Goal: Task Accomplishment & Management: Complete application form

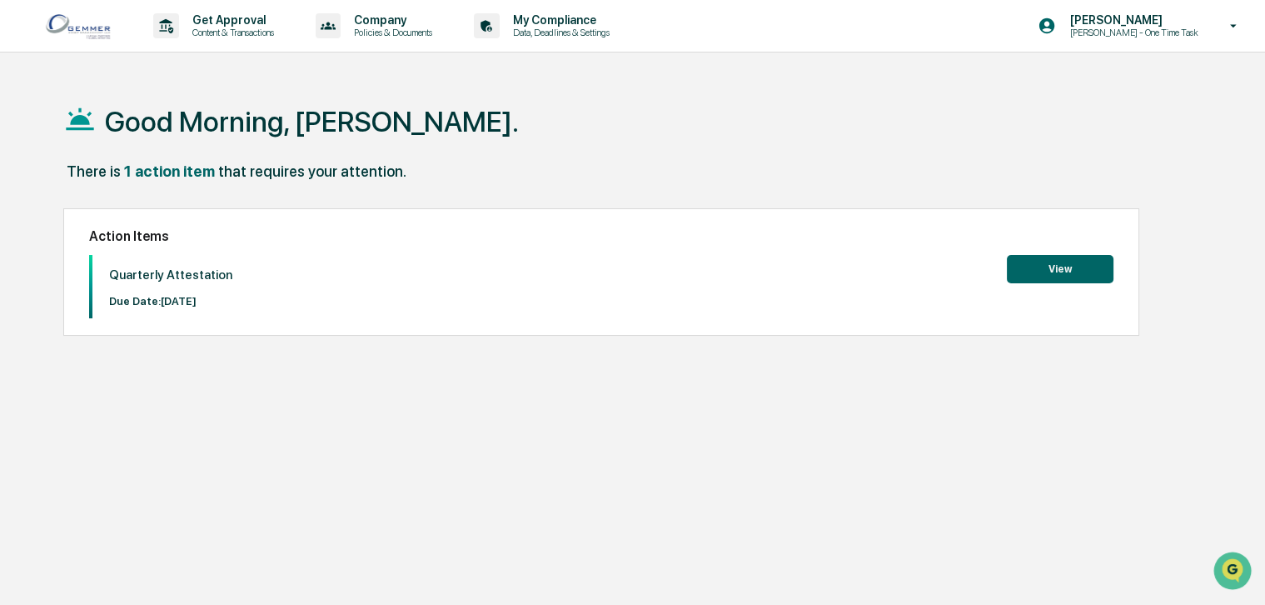
click at [1044, 269] on button "View" at bounding box center [1060, 269] width 107 height 28
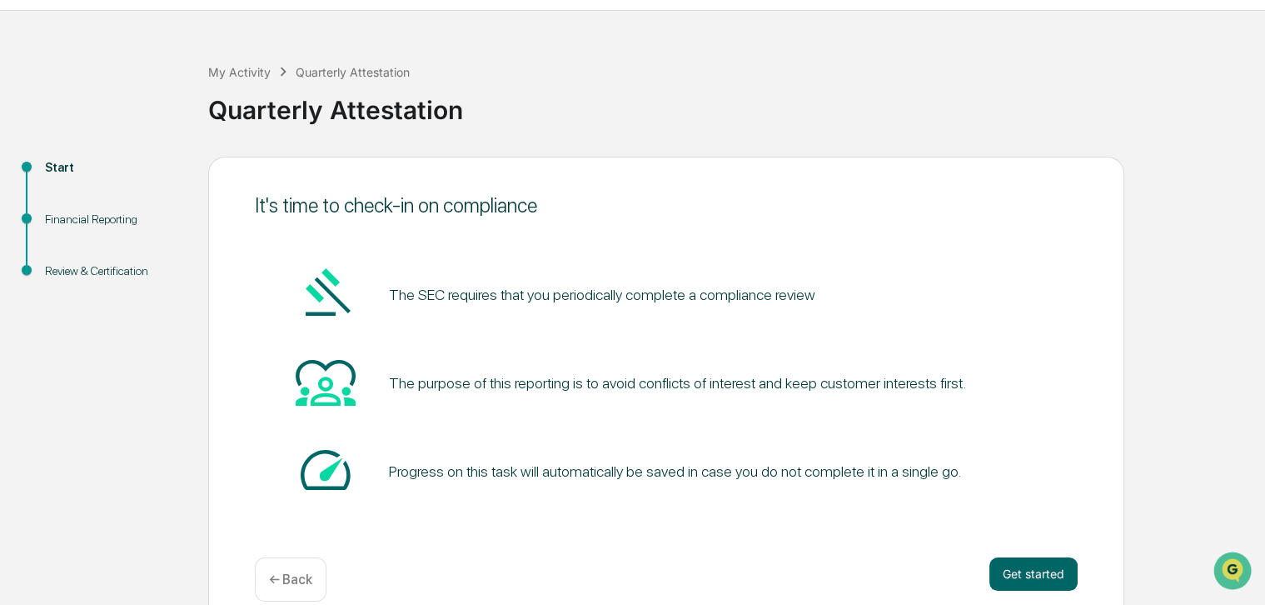
scroll to position [66, 0]
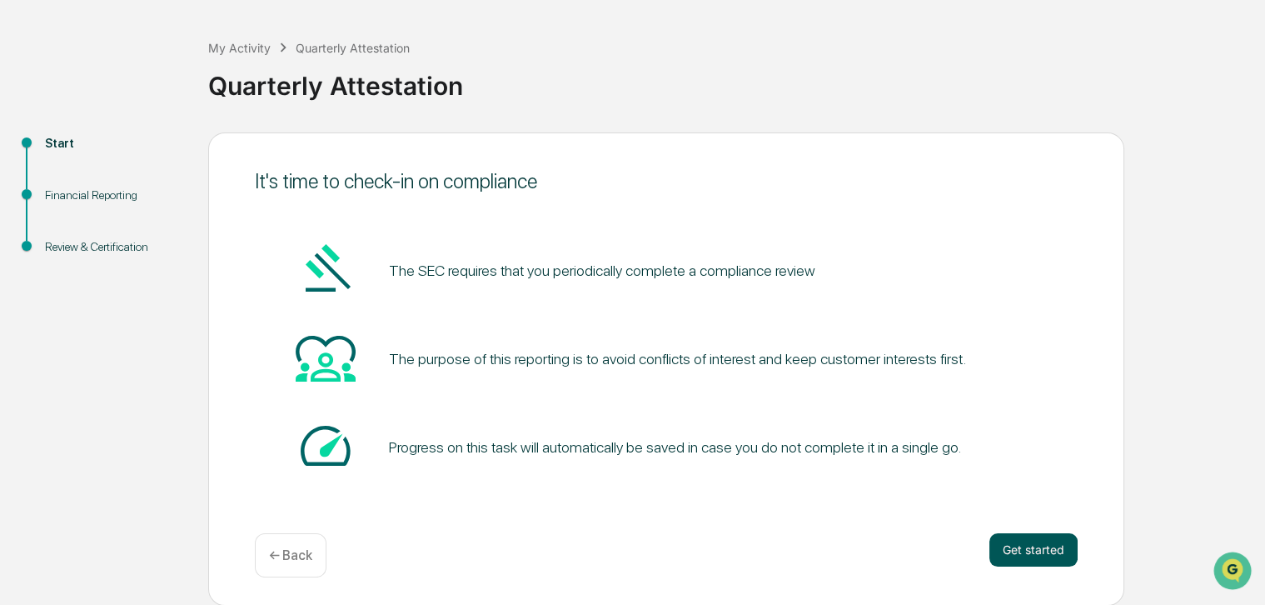
click at [1009, 535] on button "Get started" at bounding box center [1033, 549] width 88 height 33
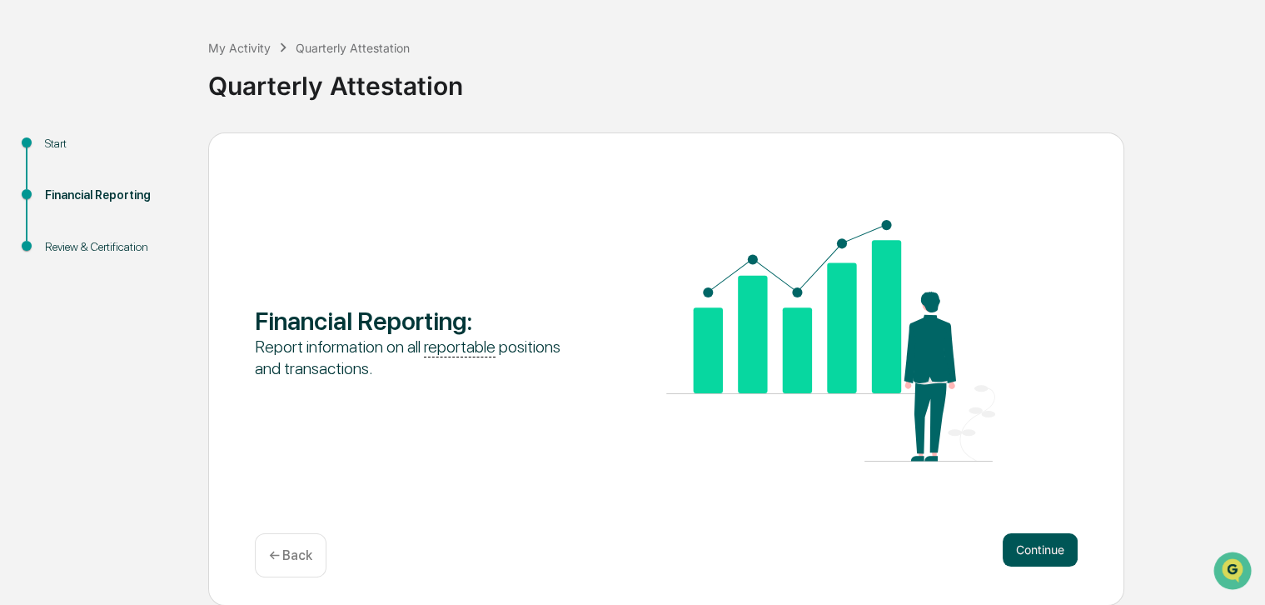
click at [1009, 541] on button "Continue" at bounding box center [1040, 549] width 75 height 33
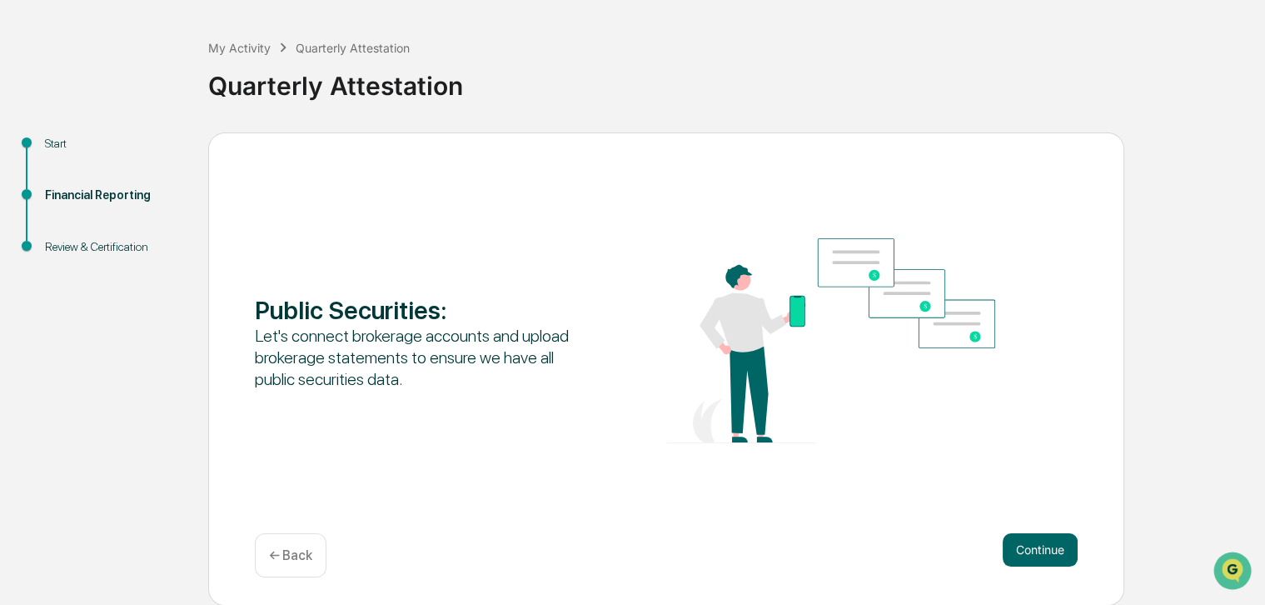
click at [1009, 541] on button "Continue" at bounding box center [1040, 549] width 75 height 33
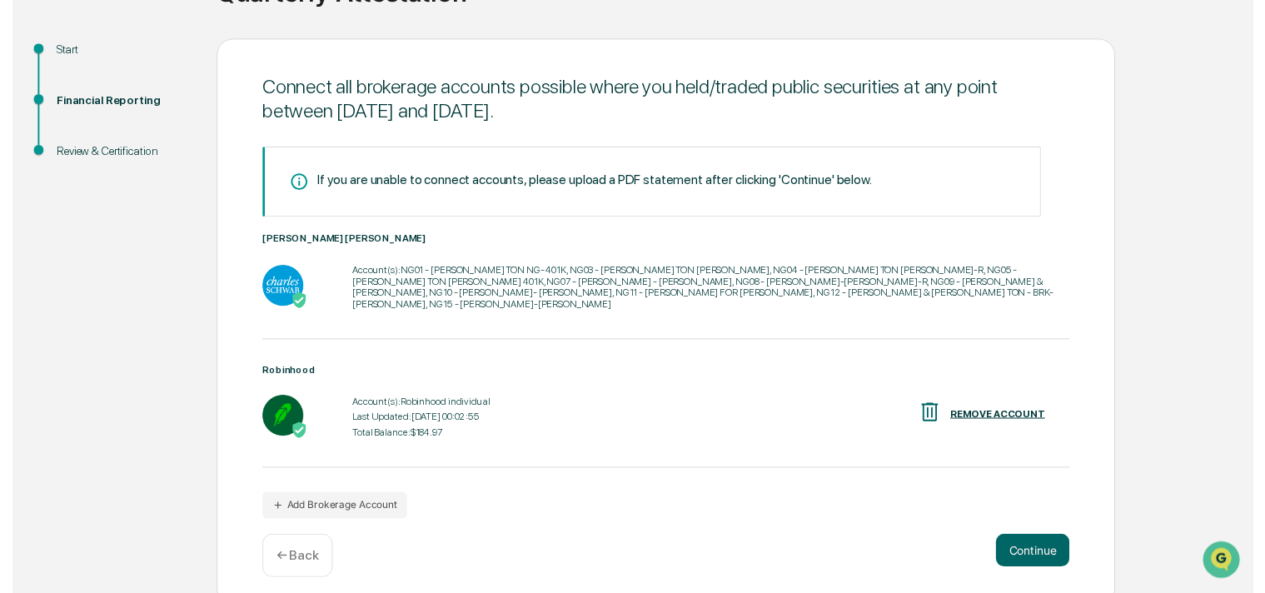
scroll to position [160, 0]
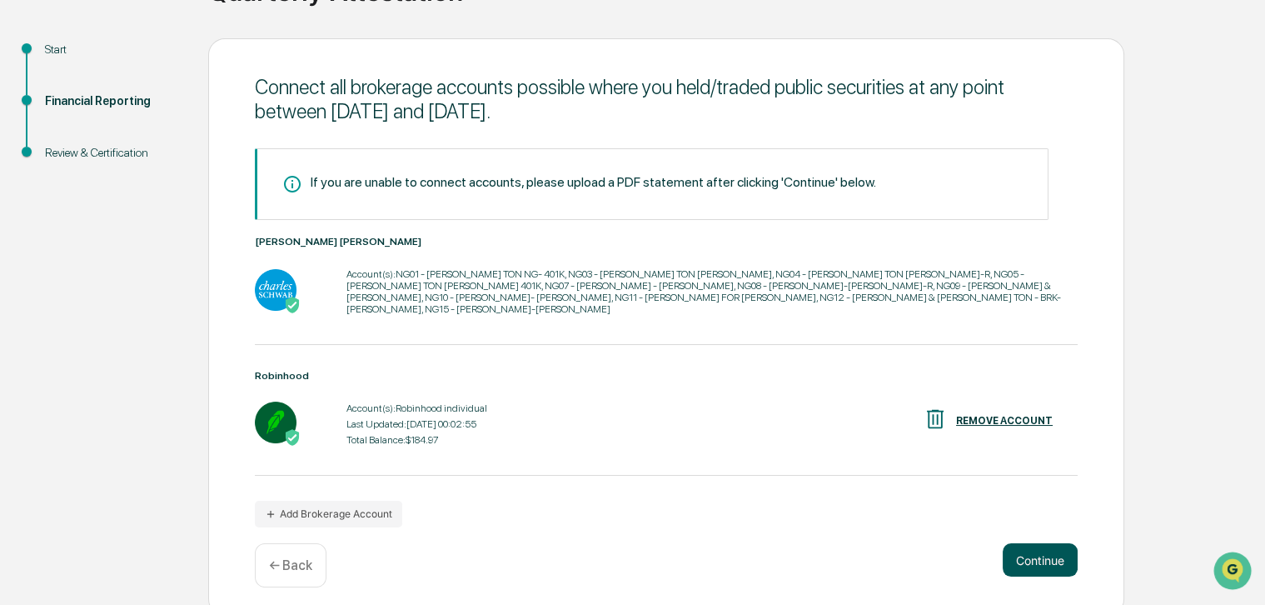
click at [1021, 554] on button "Continue" at bounding box center [1040, 559] width 75 height 33
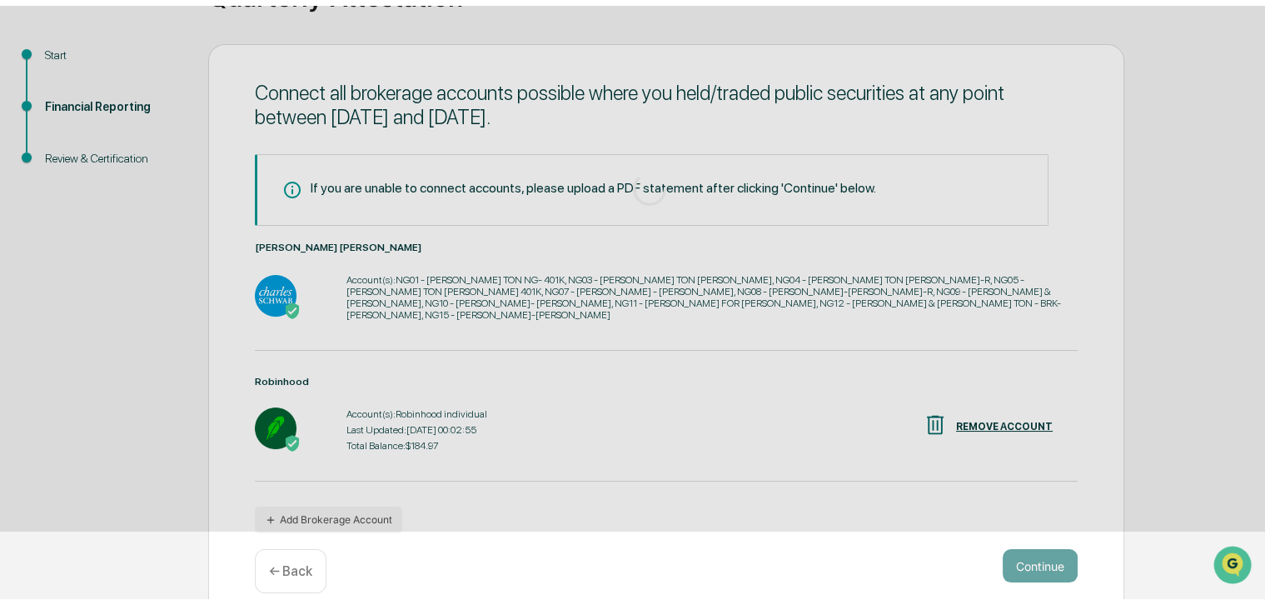
scroll to position [66, 0]
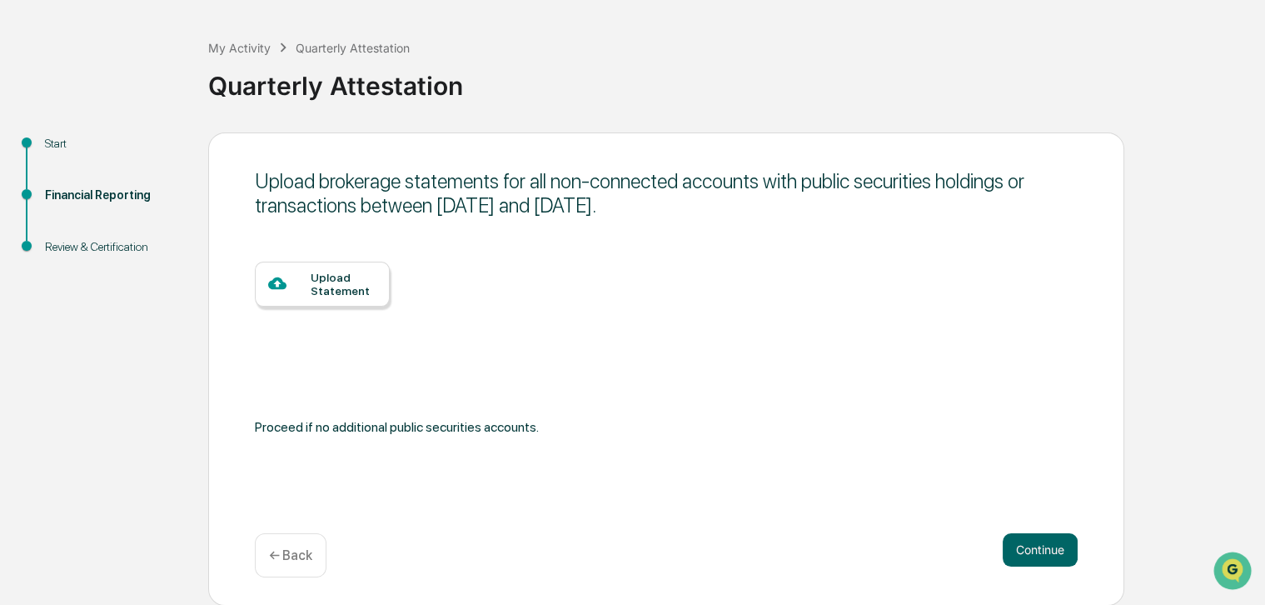
click at [305, 558] on p "← Back" at bounding box center [290, 555] width 43 height 16
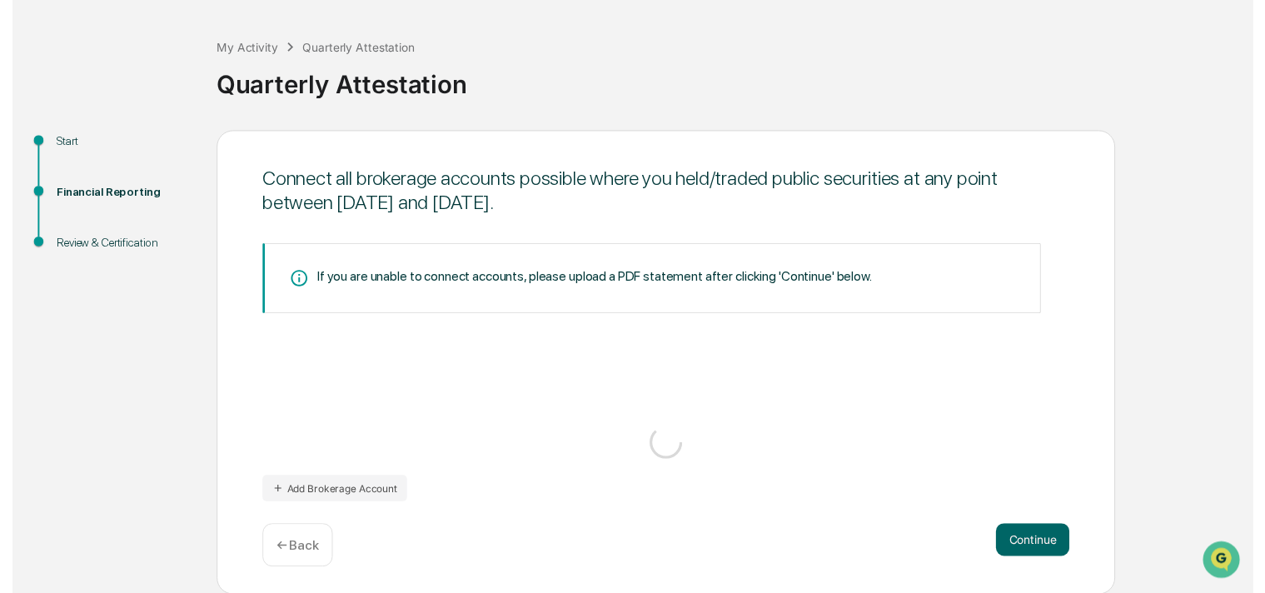
scroll to position [160, 0]
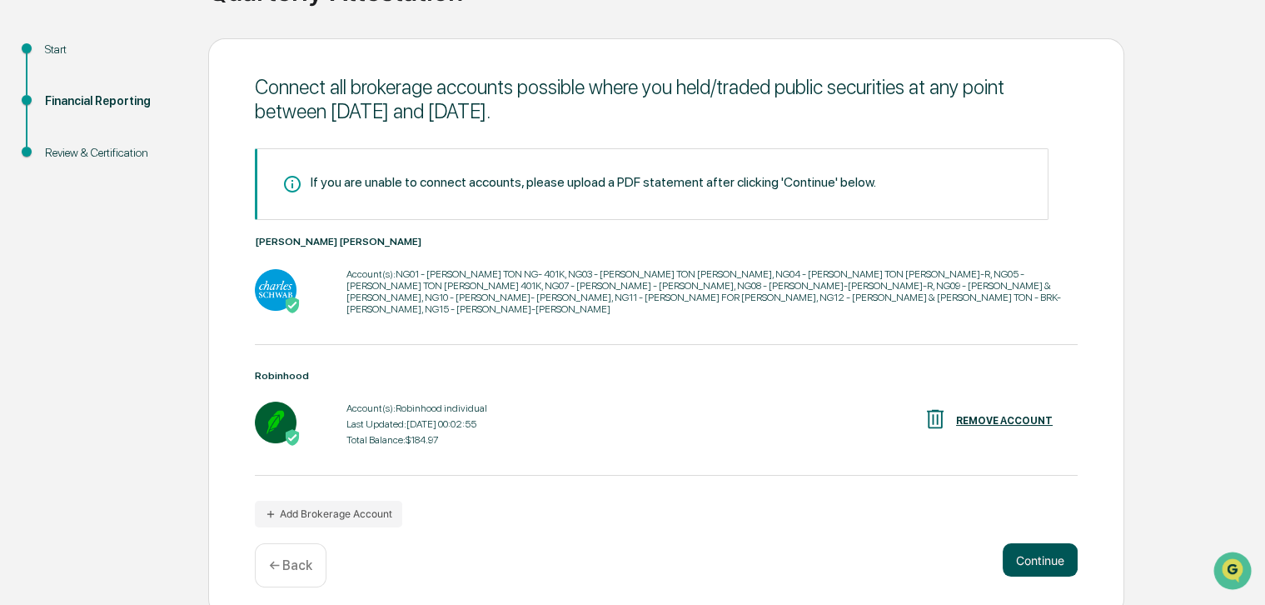
click at [1041, 545] on button "Continue" at bounding box center [1040, 559] width 75 height 33
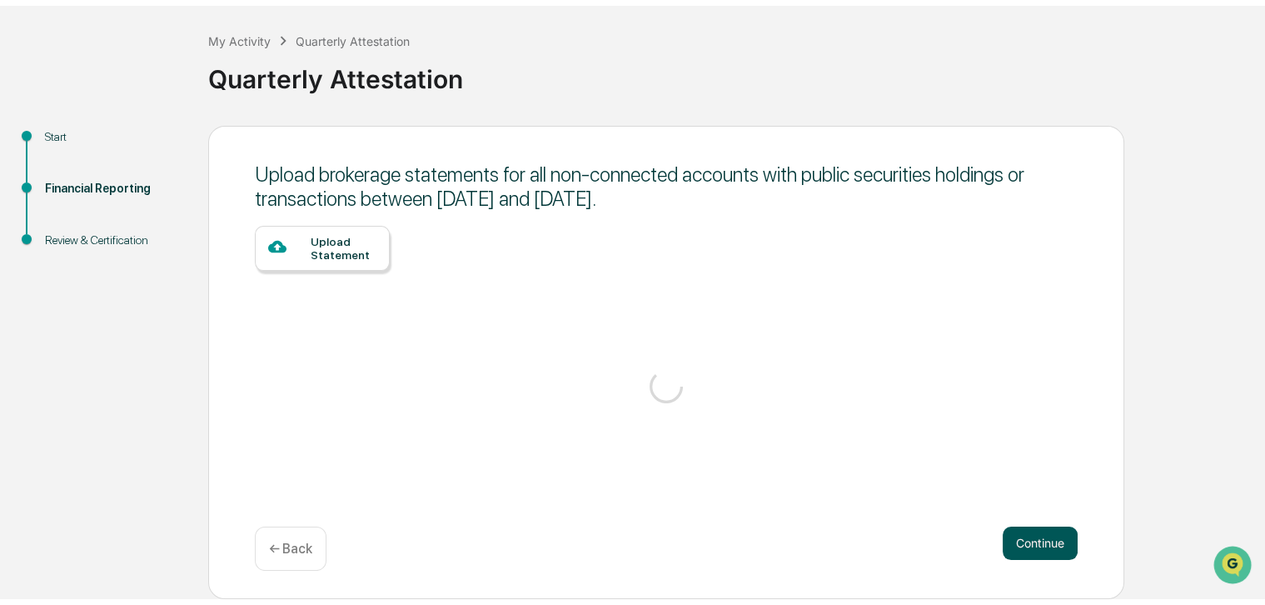
scroll to position [66, 0]
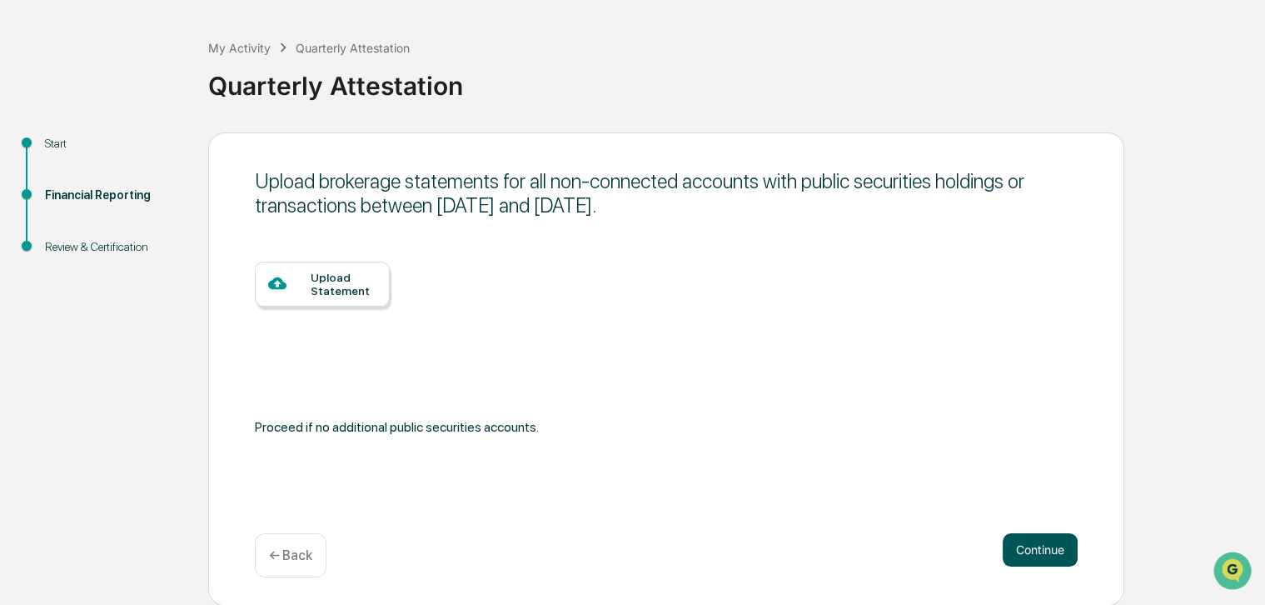
click at [1041, 545] on button "Continue" at bounding box center [1040, 549] width 75 height 33
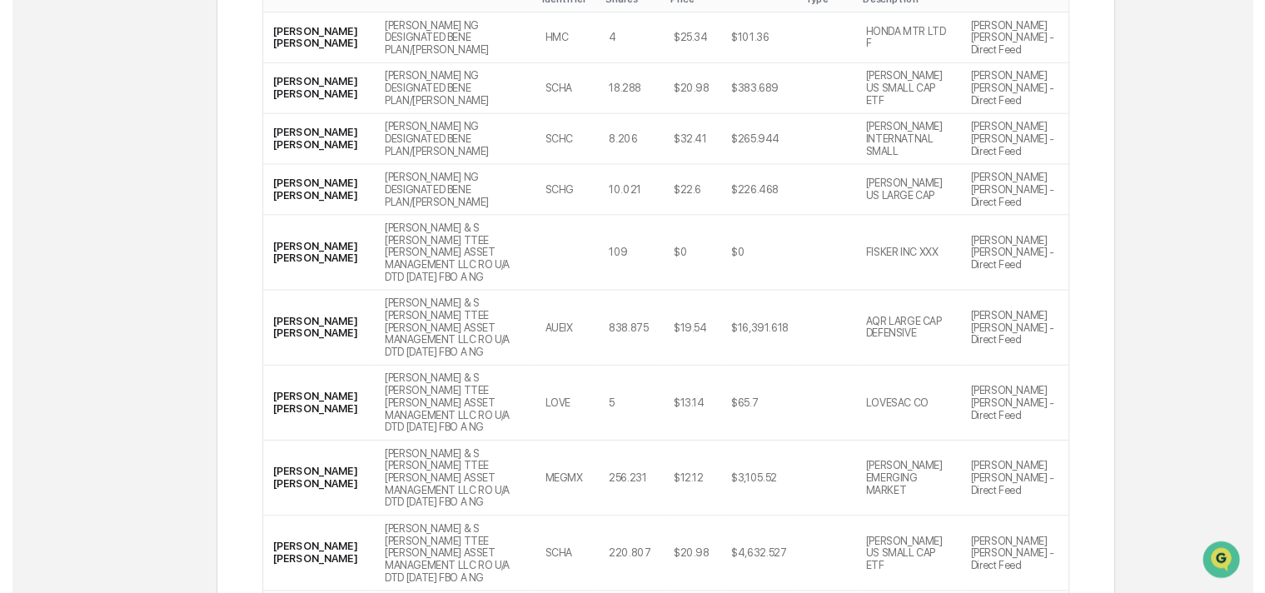
scroll to position [448, 0]
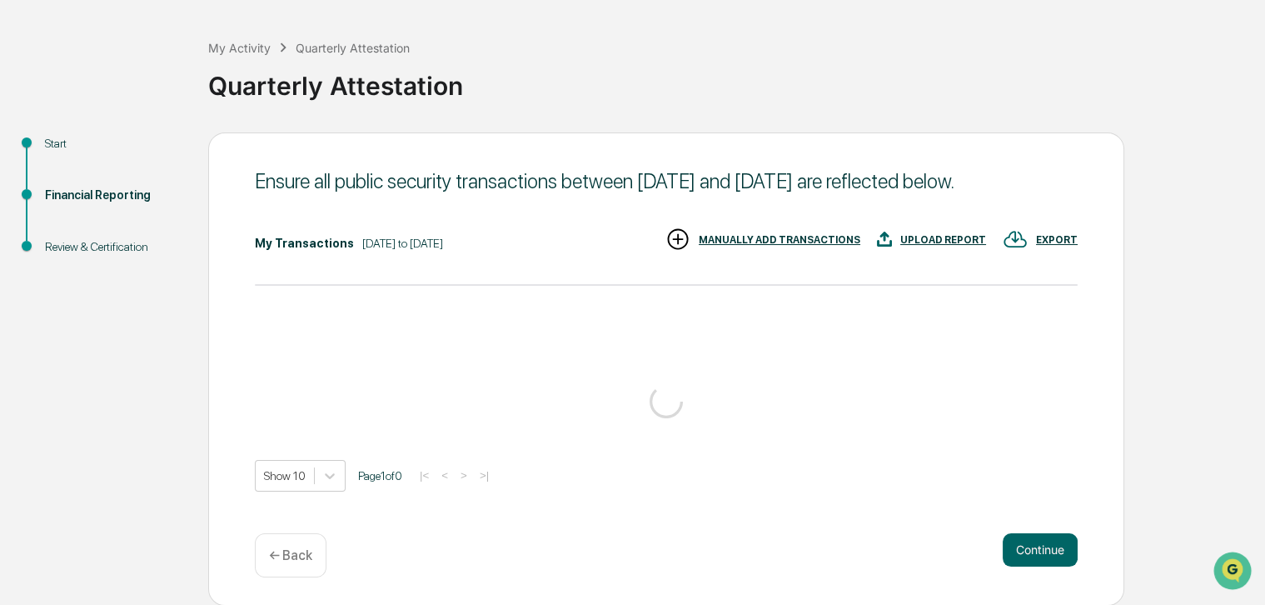
scroll to position [93, 0]
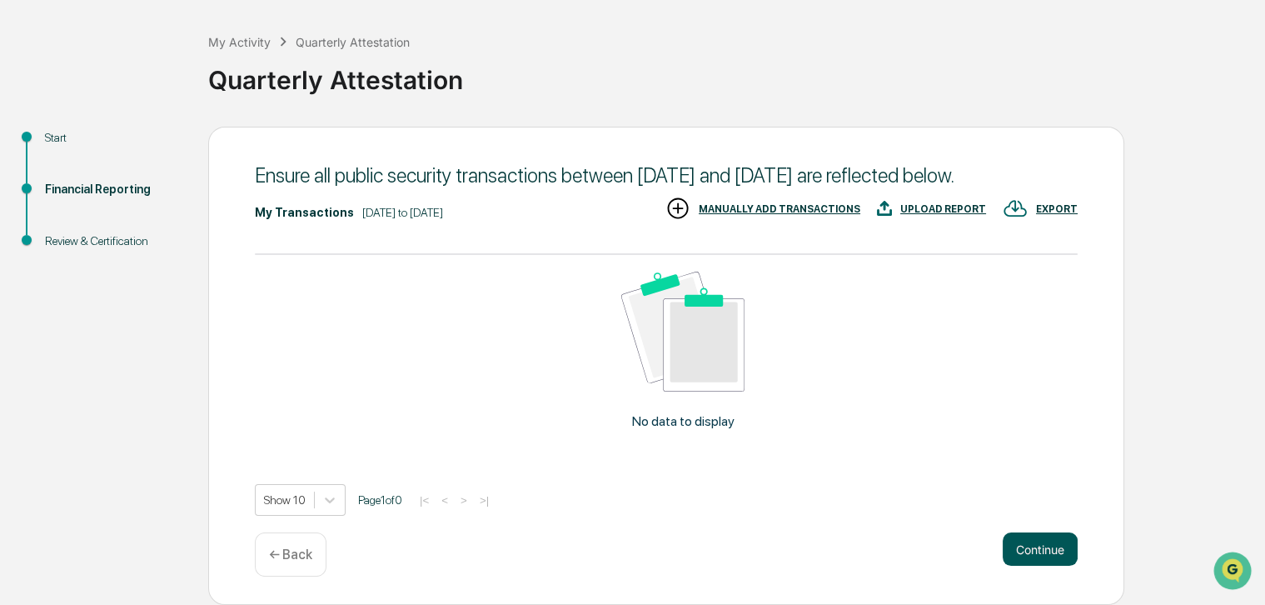
click at [1020, 538] on button "Continue" at bounding box center [1040, 548] width 75 height 33
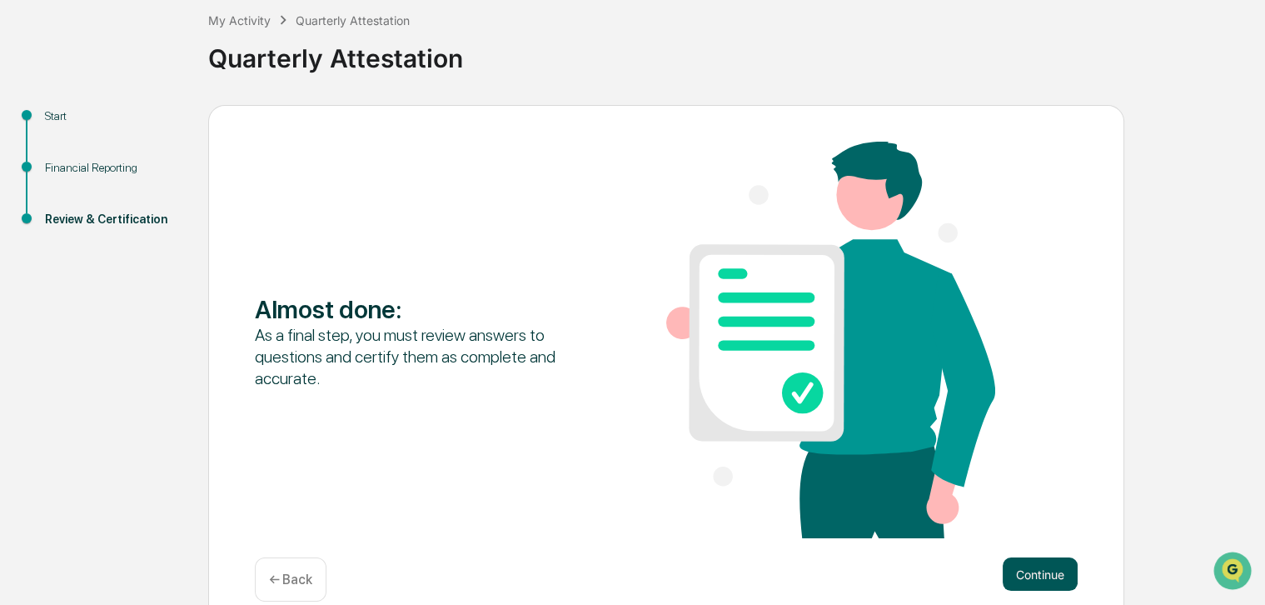
click at [1009, 564] on button "Continue" at bounding box center [1040, 573] width 75 height 33
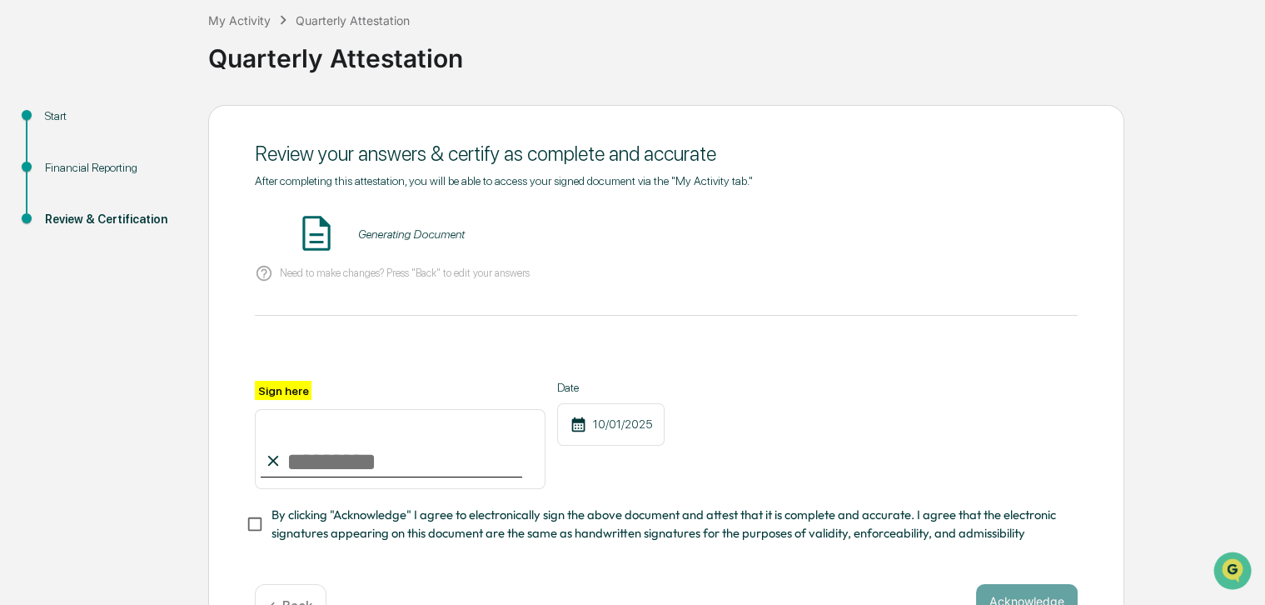
click at [324, 467] on input "Sign here" at bounding box center [400, 449] width 291 height 80
type input "*******"
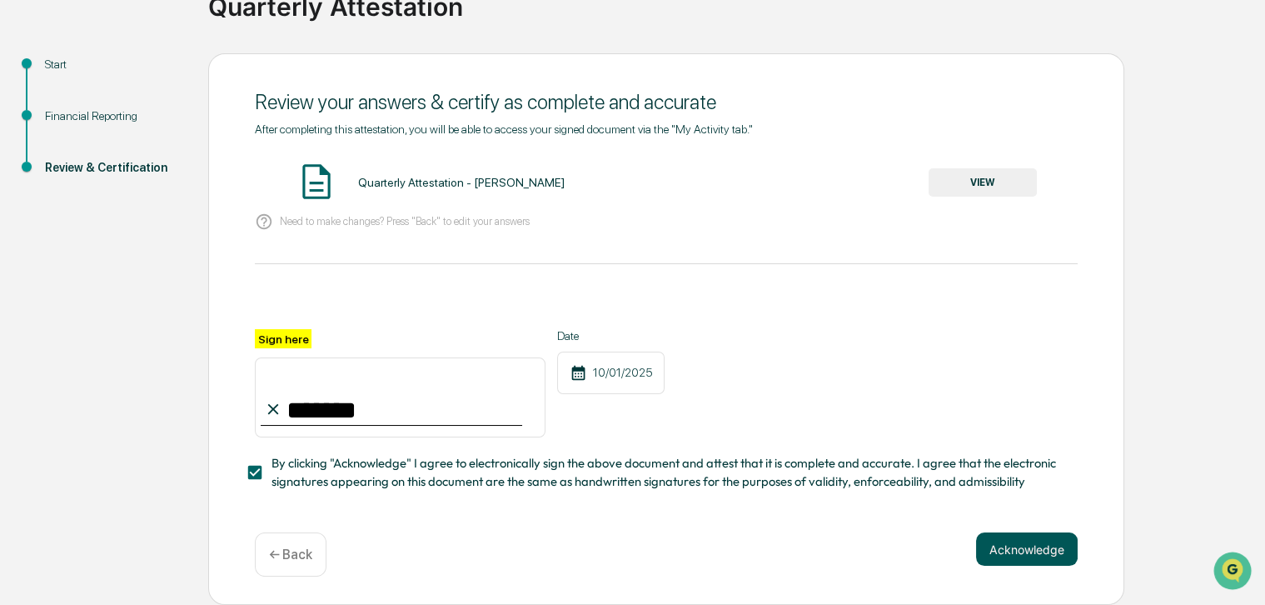
click at [1004, 542] on button "Acknowledge" at bounding box center [1027, 548] width 102 height 33
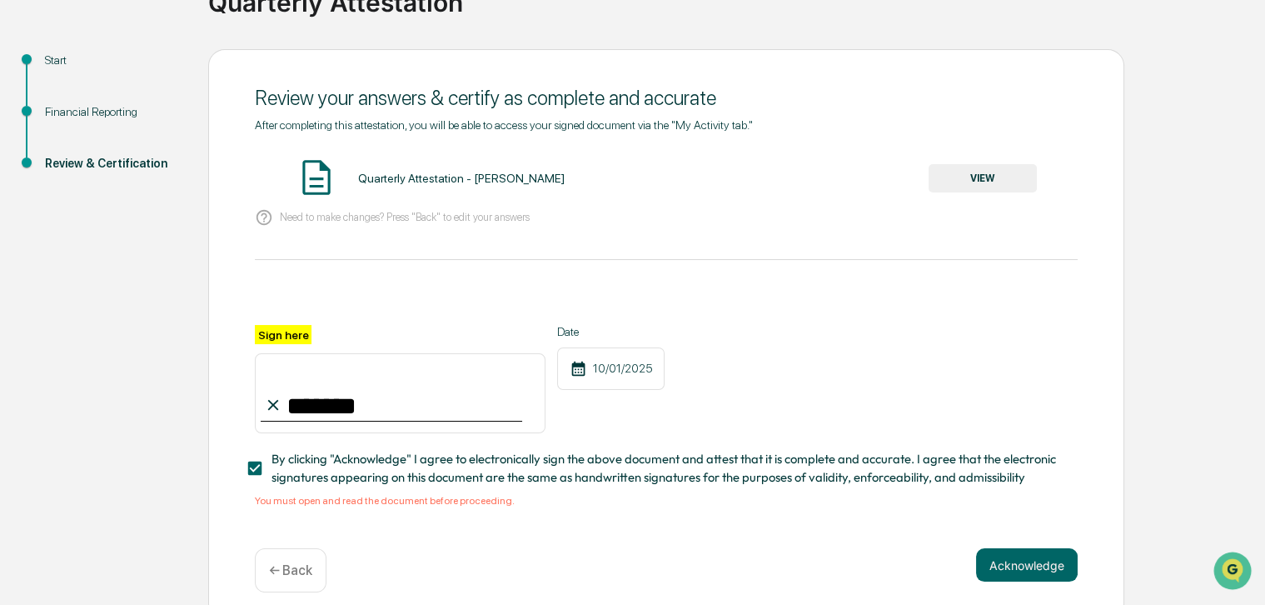
click at [994, 179] on button "VIEW" at bounding box center [983, 178] width 108 height 28
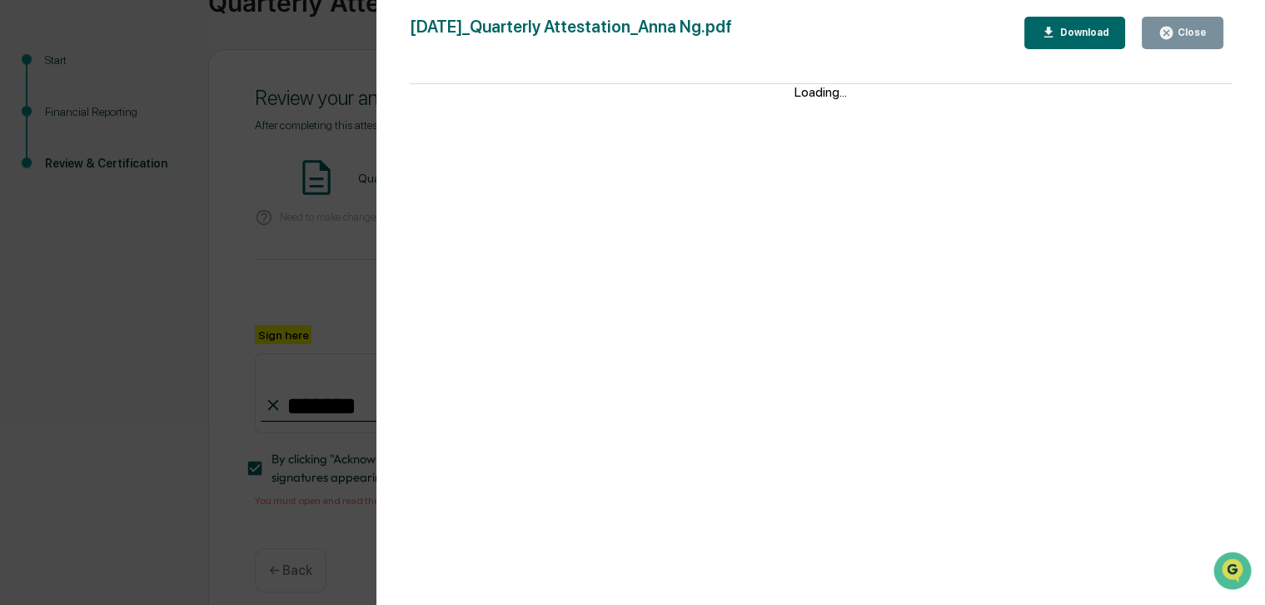
click at [1072, 30] on div "Download" at bounding box center [1082, 33] width 52 height 12
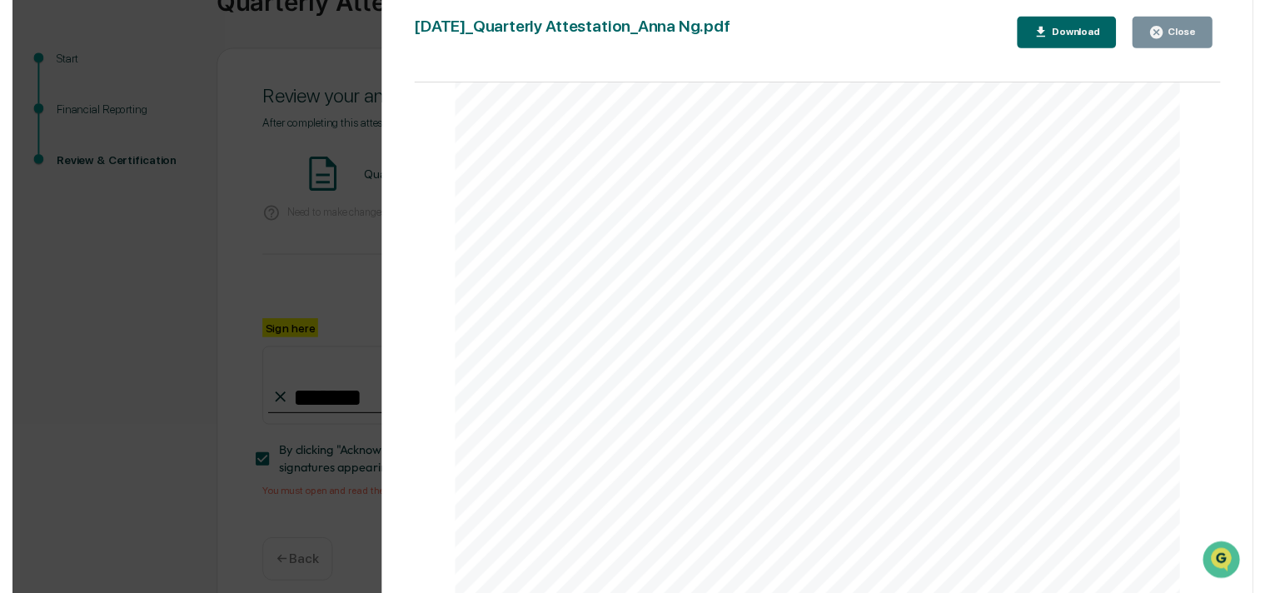
scroll to position [0, 0]
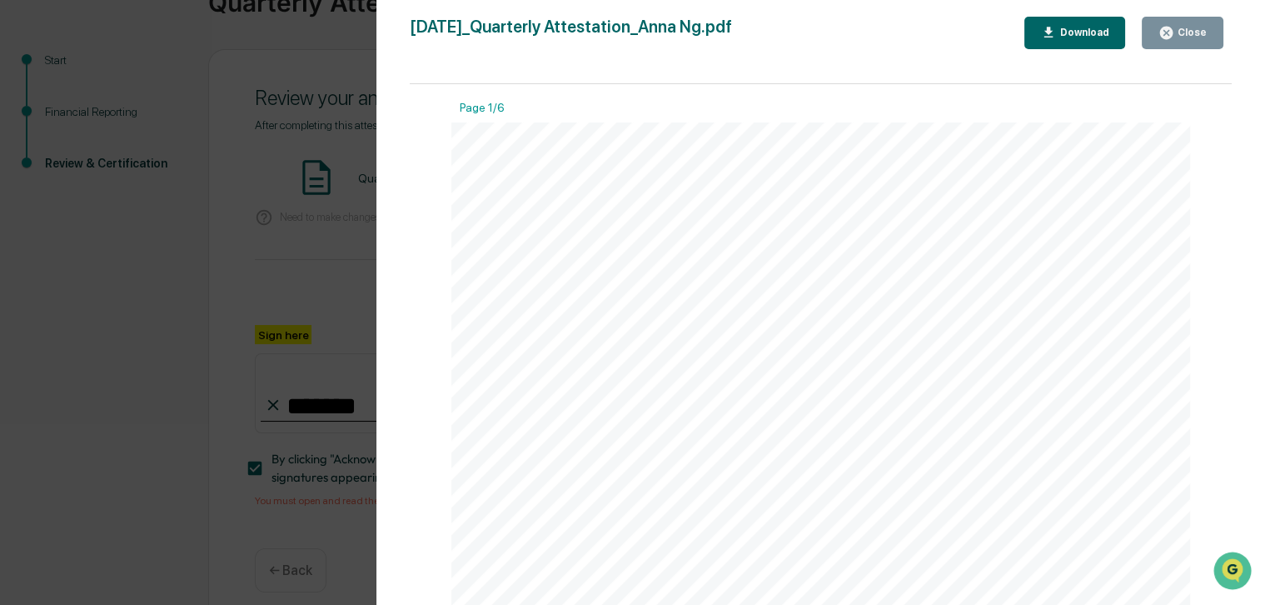
click at [1186, 25] on div "Close" at bounding box center [1183, 33] width 48 height 16
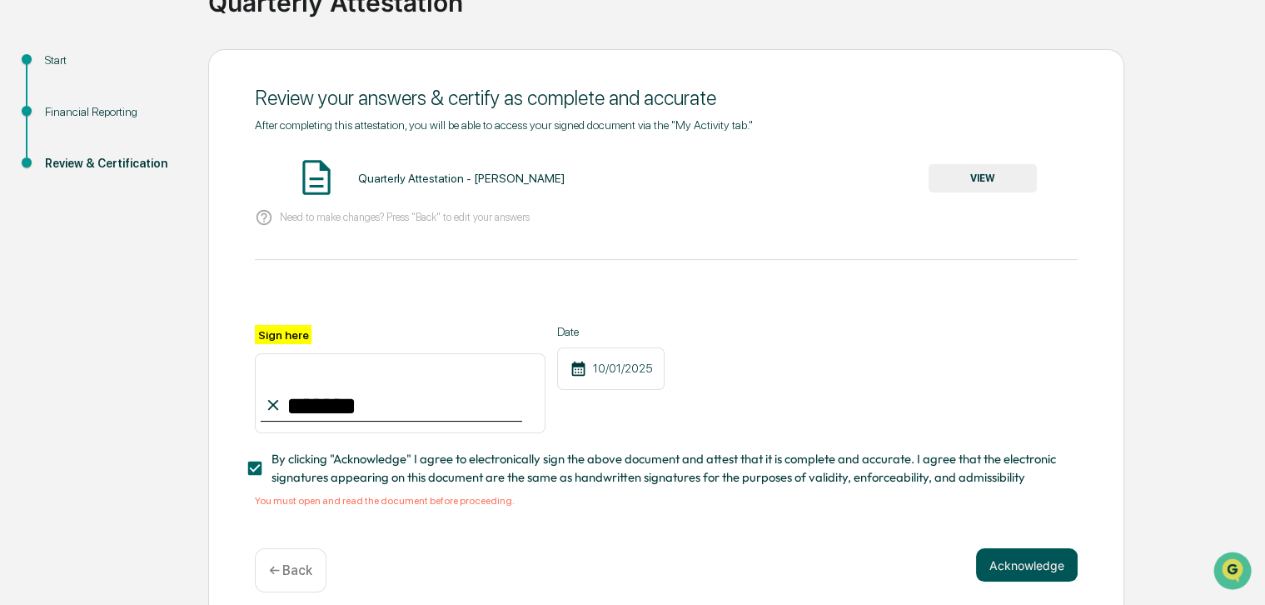
click at [1014, 570] on button "Acknowledge" at bounding box center [1027, 564] width 102 height 33
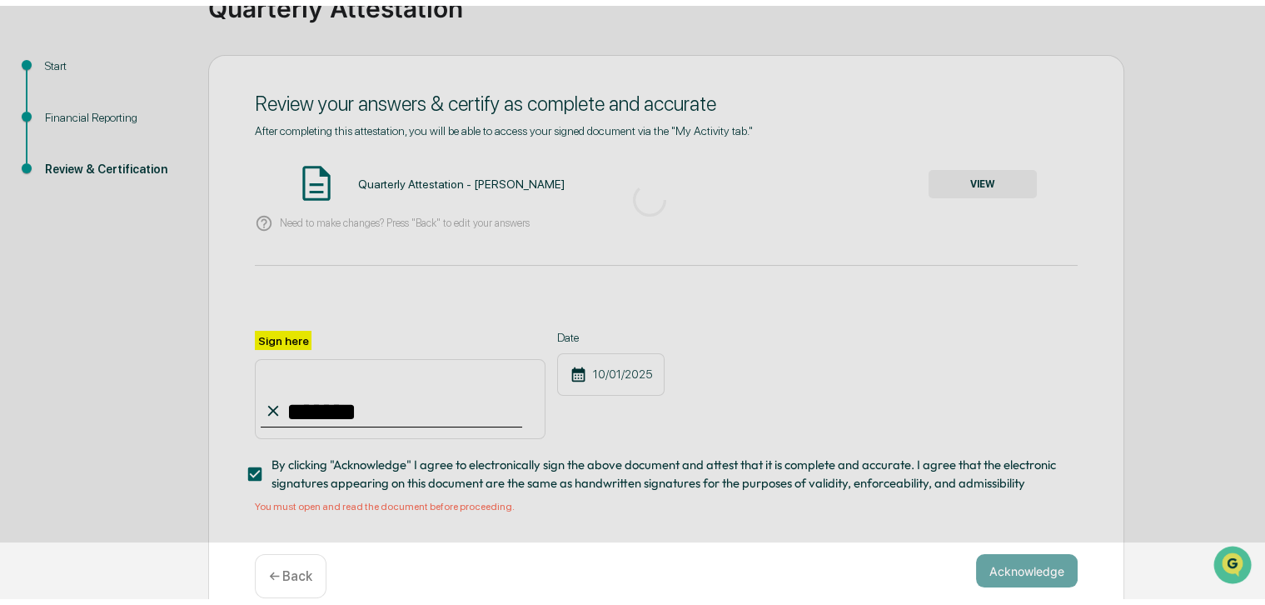
scroll to position [66, 0]
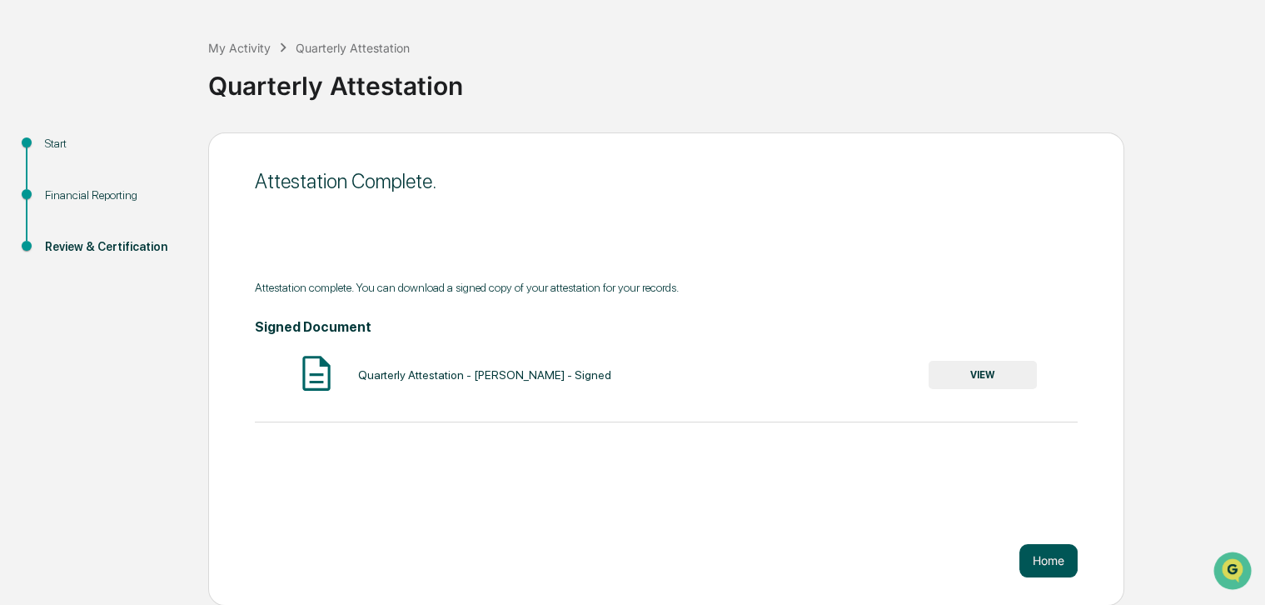
click at [1035, 556] on button "Home" at bounding box center [1048, 560] width 58 height 33
